Goal: Transaction & Acquisition: Purchase product/service

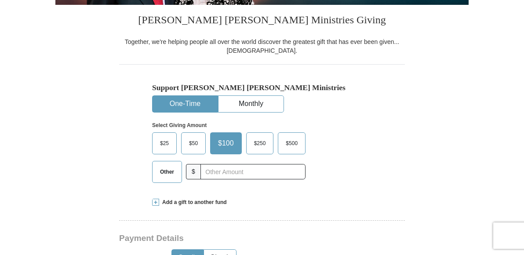
scroll to position [195, 0]
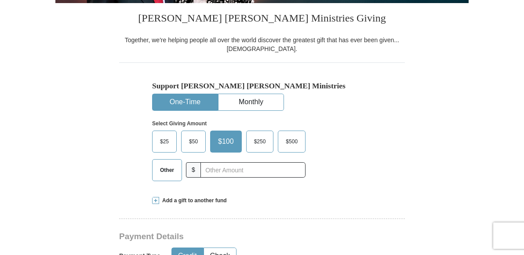
click at [191, 110] on button "One-Time" at bounding box center [184, 102] width 65 height 16
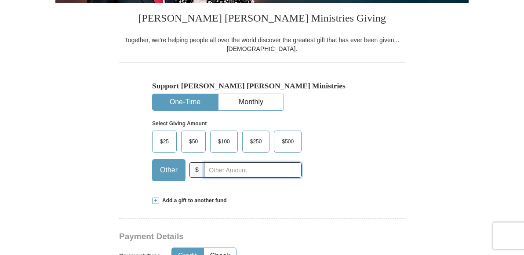
click at [204, 177] on input "text" at bounding box center [253, 169] width 98 height 15
type input "5"
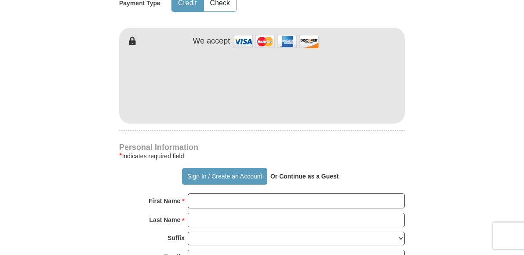
scroll to position [452, 0]
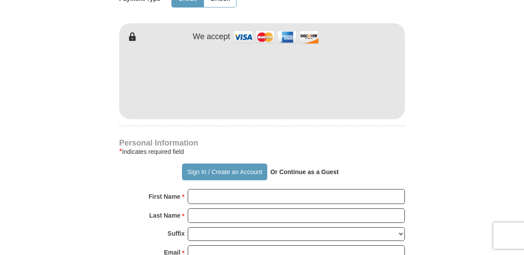
type input "563.00"
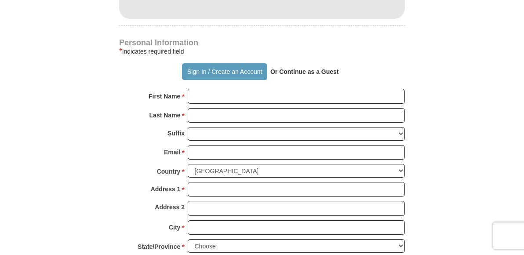
scroll to position [553, 0]
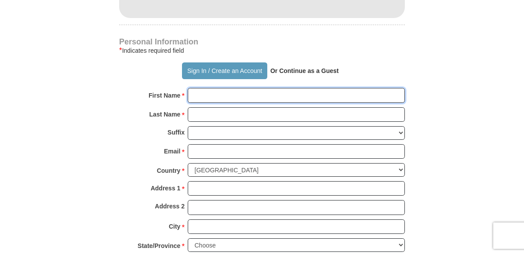
click at [202, 103] on input "First Name *" at bounding box center [296, 95] width 217 height 15
type input "[PERSON_NAME]"
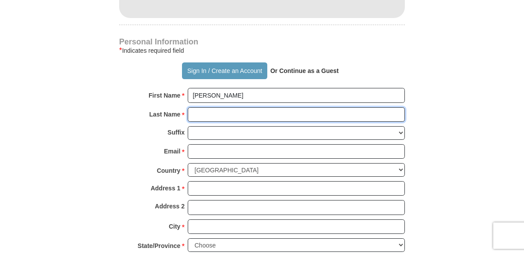
click at [193, 122] on input "Last Name *" at bounding box center [296, 114] width 217 height 15
type input "[PERSON_NAME]"
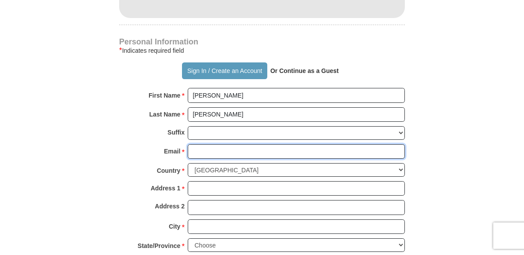
click at [217, 159] on input "Email *" at bounding box center [296, 151] width 217 height 15
type input "[EMAIL_ADDRESS][DOMAIN_NAME]"
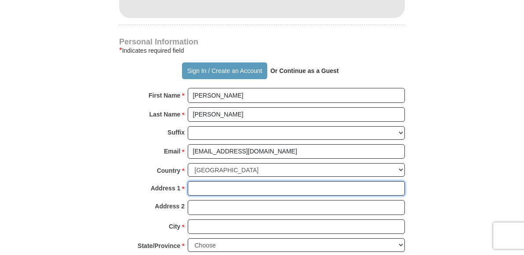
click at [210, 196] on input "Address 1 *" at bounding box center [296, 188] width 217 height 15
type input "[STREET_ADDRESS]"
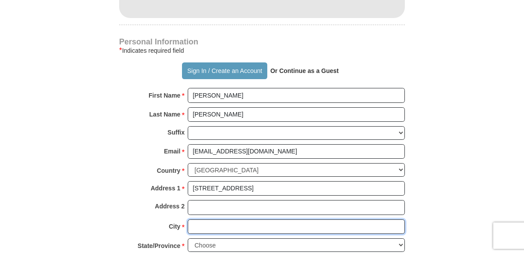
type input "[GEOGRAPHIC_DATA]"
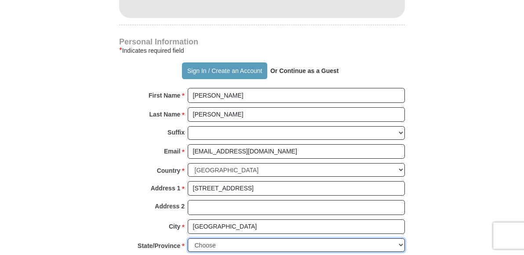
select select "NC"
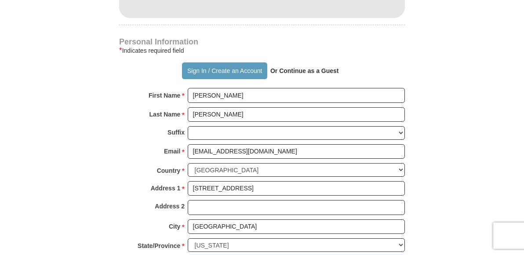
type input "28562"
type input "2526170151"
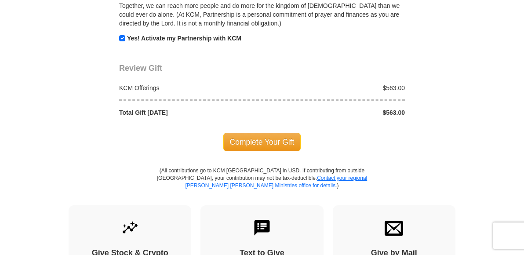
scroll to position [888, 0]
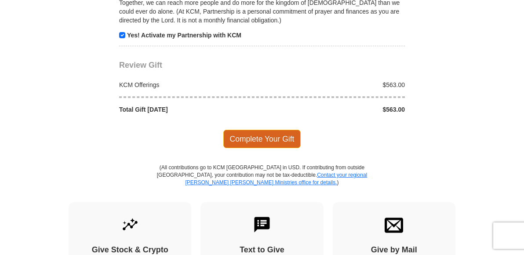
click at [254, 148] on span "Complete Your Gift" at bounding box center [262, 139] width 78 height 18
